Goal: Check status: Check status

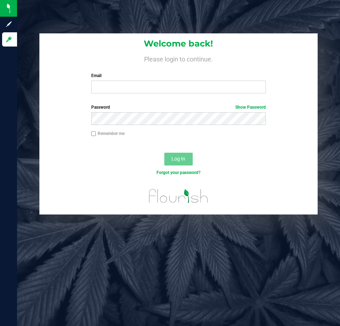
click at [114, 89] on input "Email" at bounding box center [178, 87] width 175 height 13
type input "[EMAIL_ADDRESS][DOMAIN_NAME]"
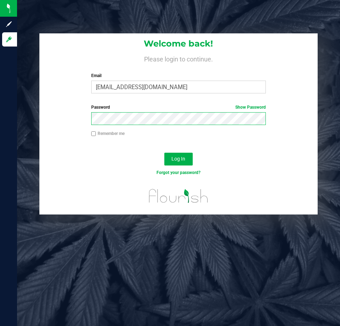
click at [165, 153] on button "Log In" at bounding box center [179, 159] width 28 height 13
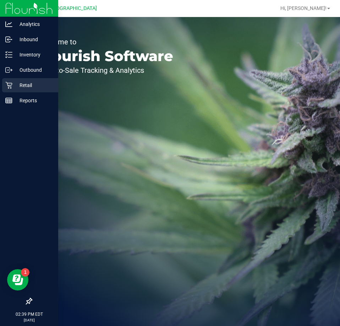
click at [16, 90] on div "Retail" at bounding box center [30, 85] width 56 height 14
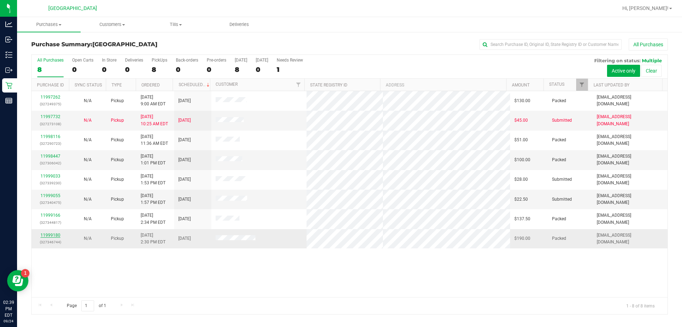
click at [51, 233] on link "11999180" at bounding box center [51, 234] width 20 height 5
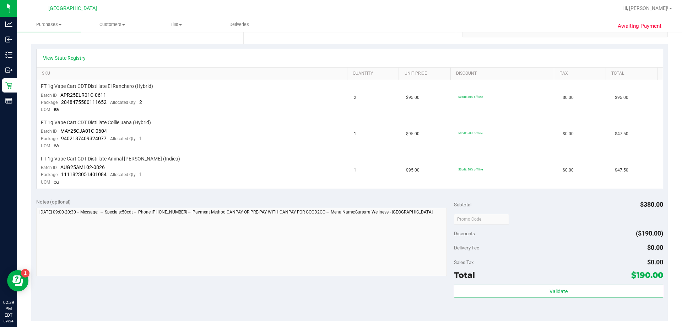
scroll to position [142, 0]
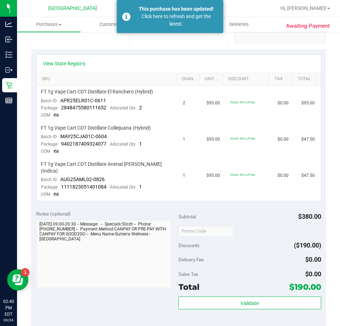
click at [140, 10] on div "This purchase has been updated!" at bounding box center [177, 8] width 84 height 7
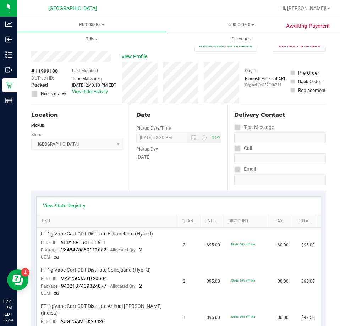
click at [192, 79] on div "# 11999180 BioTrack ID: - Packed Needs review Last Modified Tube Massanka [DATE…" at bounding box center [178, 83] width 295 height 42
click at [304, 6] on span "Hi, [PERSON_NAME]!" at bounding box center [304, 8] width 46 height 6
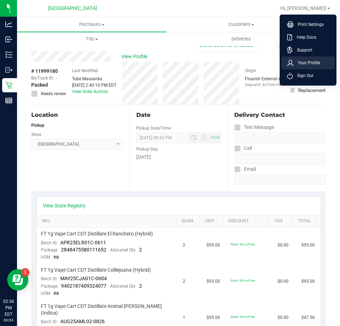
click at [304, 63] on span "Your Profile" at bounding box center [307, 62] width 27 height 7
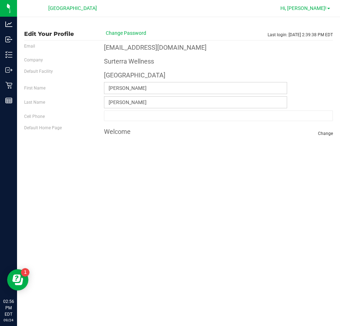
click at [305, 7] on span "Hi, [PERSON_NAME]!" at bounding box center [304, 8] width 46 height 6
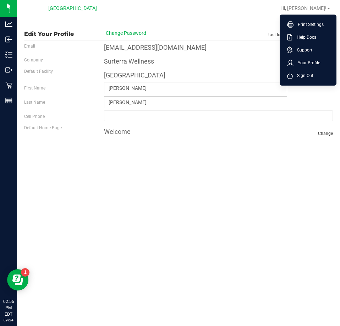
click at [308, 77] on span "Sign Out" at bounding box center [303, 75] width 21 height 7
